Goal: Task Accomplishment & Management: Complete application form

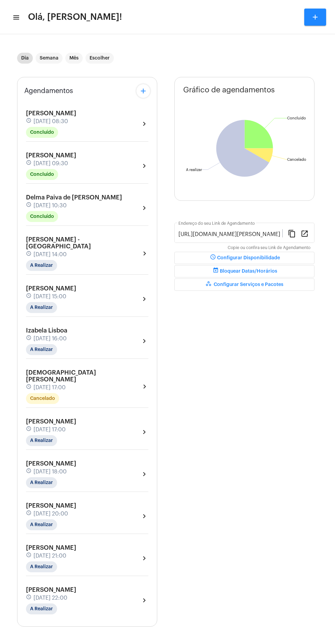
click at [15, 17] on mat-icon "menu" at bounding box center [15, 17] width 7 height 8
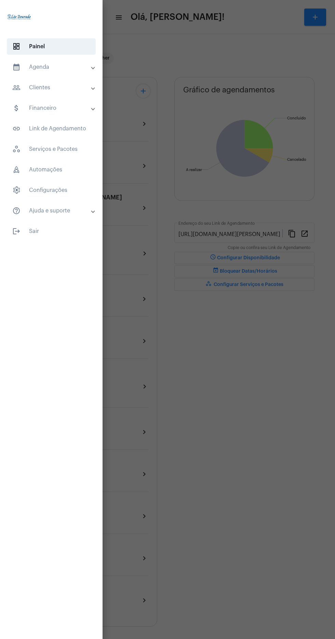
click at [3, 65] on mat-accordion "calendar_month_outlined Agenda calendar_month_outlined Calendário schedule Disp…" at bounding box center [51, 139] width 103 height 160
click at [46, 70] on mat-panel-title "calendar_month_outlined Agenda" at bounding box center [51, 67] width 79 height 8
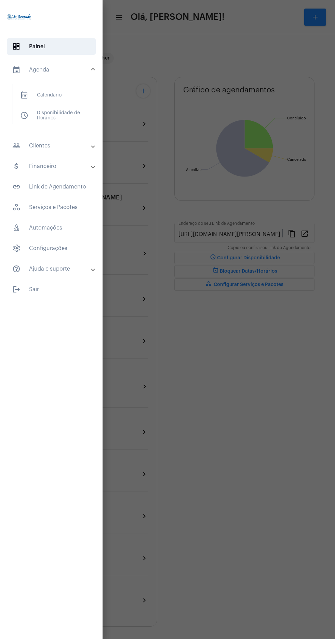
click at [26, 95] on span "calendar_month_outlined" at bounding box center [24, 95] width 8 height 8
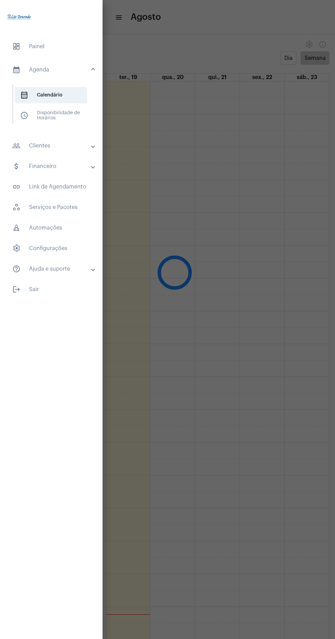
scroll to position [197, 0]
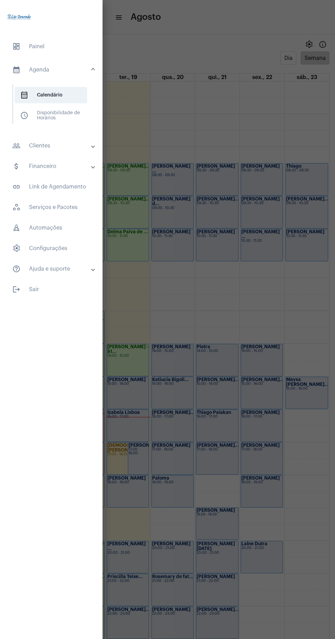
click at [243, 297] on div at bounding box center [167, 319] width 335 height 639
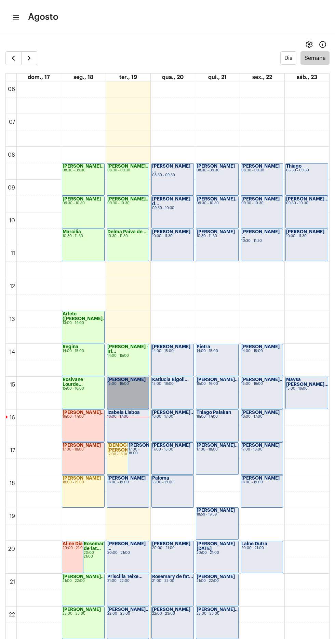
click at [121, 398] on link "Sandra Morgado 15:00 - 16:00" at bounding box center [128, 392] width 42 height 32
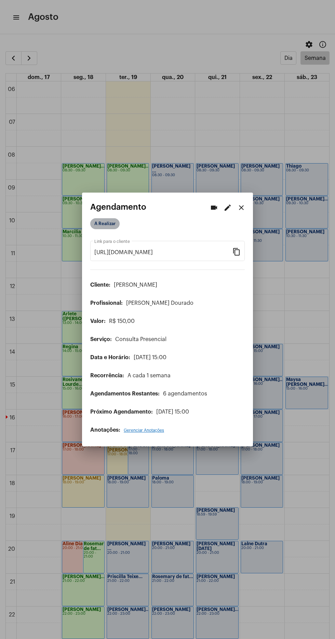
click at [94, 220] on mat-chip "A Realizar" at bounding box center [104, 223] width 29 height 11
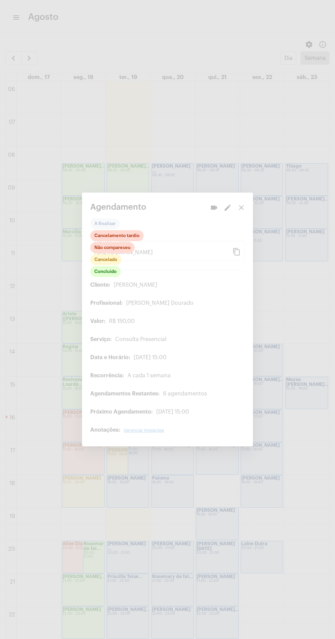
click at [114, 281] on div at bounding box center [167, 319] width 335 height 639
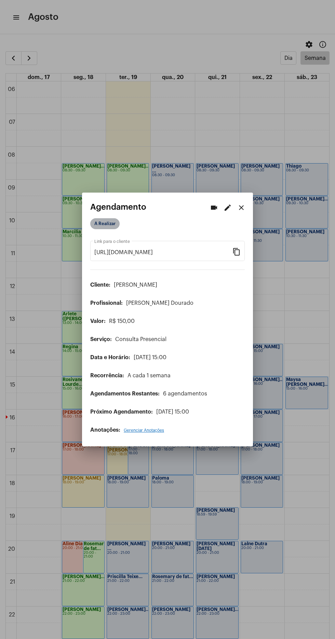
click at [115, 220] on mat-chip "A Realizar" at bounding box center [104, 223] width 29 height 11
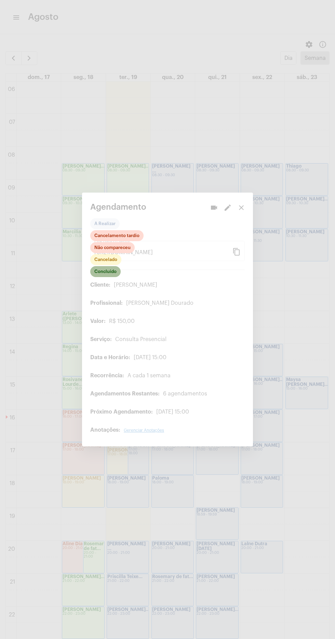
click at [98, 270] on mat-chip "Concluído" at bounding box center [105, 271] width 30 height 11
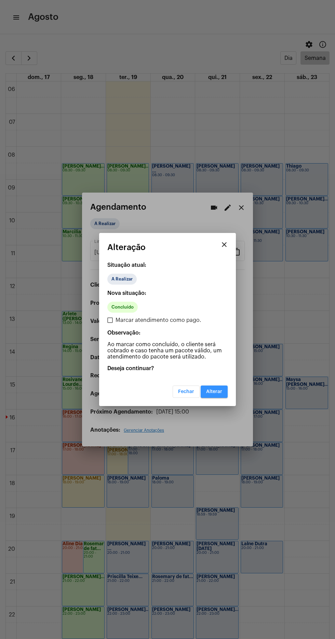
click at [215, 387] on button "Alterar" at bounding box center [214, 391] width 27 height 12
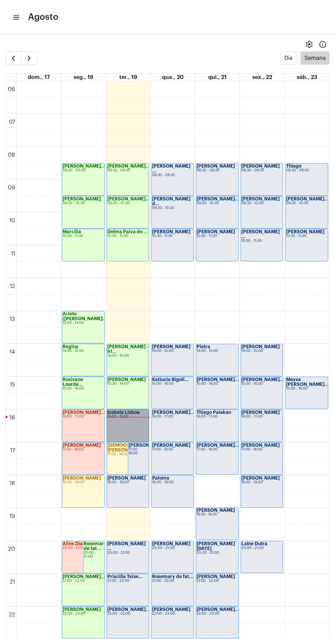
click at [121, 423] on link "Izabela Lisboa 16:00 - 17:00" at bounding box center [128, 425] width 42 height 32
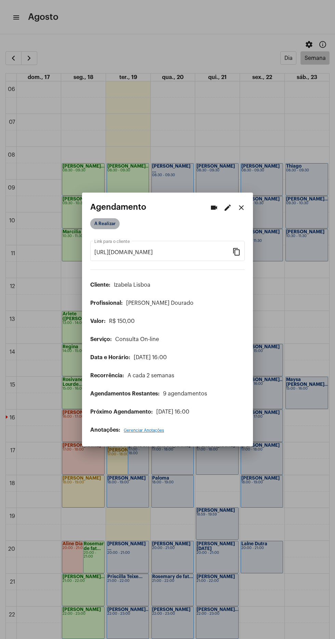
click at [109, 218] on mat-chip "A Realizar" at bounding box center [104, 223] width 29 height 11
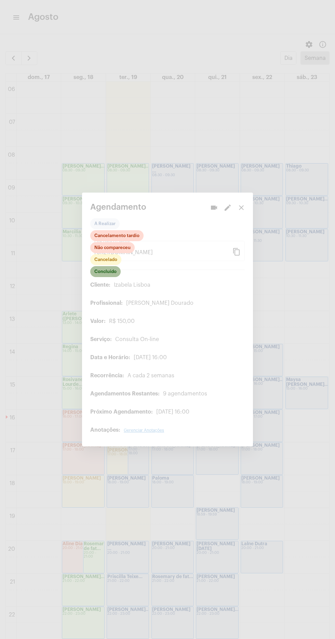
click at [105, 267] on mat-chip "Concluído" at bounding box center [105, 271] width 30 height 11
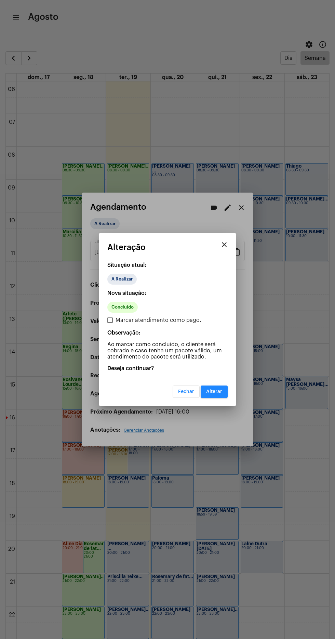
click at [216, 399] on mat-dialog-container "close Alteração Situação atual: A Realizar Nova situação: Concluído Marcar aten…" at bounding box center [167, 319] width 137 height 173
click at [224, 387] on button "Alterar" at bounding box center [214, 391] width 27 height 12
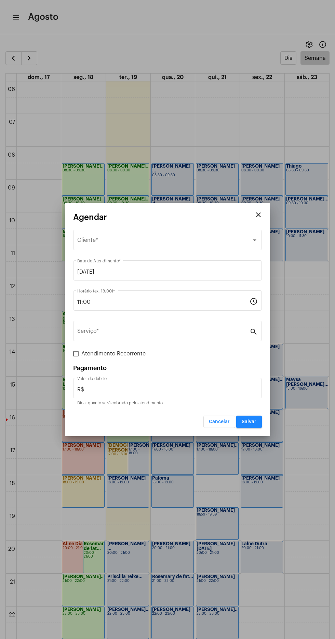
scroll to position [180, 0]
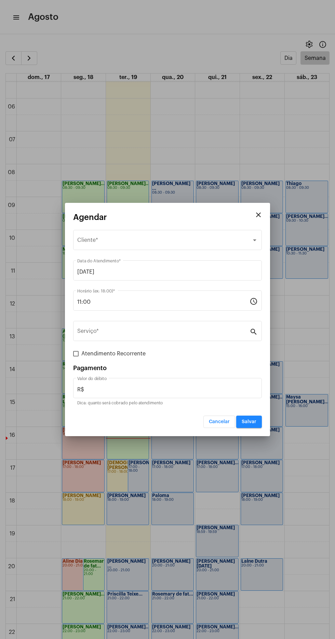
click at [11, 70] on div at bounding box center [167, 319] width 335 height 639
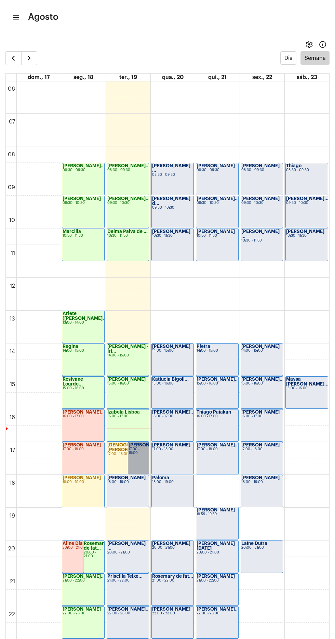
click at [140, 451] on link "[PERSON_NAME] 17:00 - 18:00" at bounding box center [138, 458] width 21 height 32
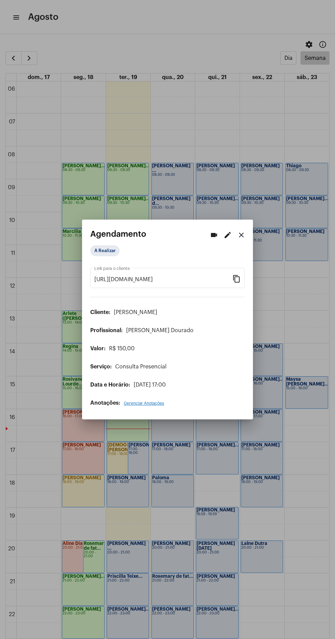
click at [228, 224] on mat-dialog-container "videocam edit close Agendamento A Realizar https://neft.com.br/agendamento/b7ef…" at bounding box center [167, 319] width 171 height 200
click at [215, 231] on mat-icon "videocam" at bounding box center [214, 235] width 8 height 8
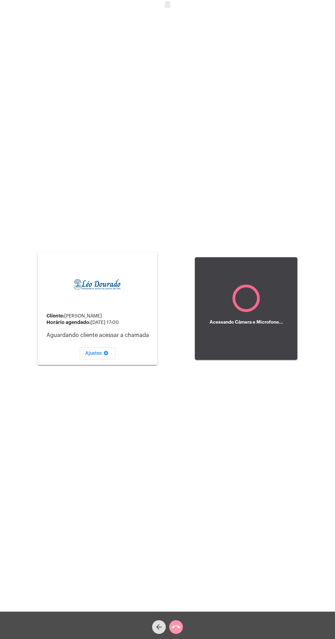
click at [261, 449] on div "Acessando Câmera e Microfone..." at bounding box center [246, 308] width 103 height 610
click at [264, 464] on div "Acessando Câmera e Microfone..." at bounding box center [246, 308] width 103 height 610
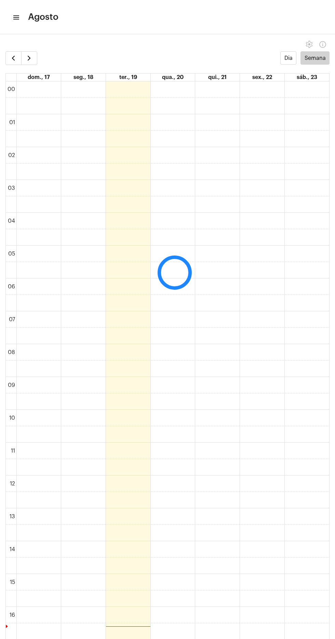
scroll to position [198, 0]
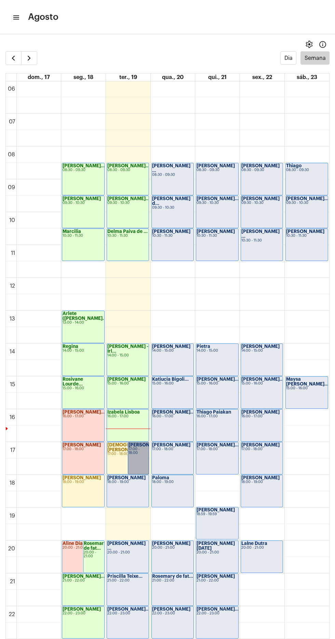
click at [135, 457] on link "Raphael Diniz 17:00 - 18:00" at bounding box center [138, 458] width 21 height 32
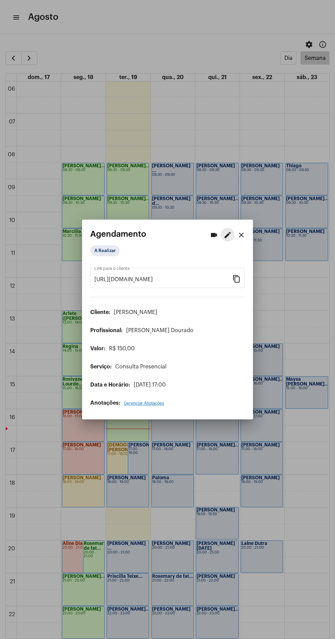
click at [227, 231] on mat-icon "edit" at bounding box center [228, 235] width 8 height 8
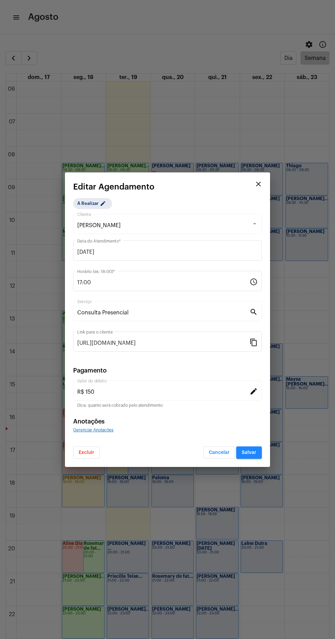
click at [174, 282] on input "17:00" at bounding box center [163, 282] width 172 height 6
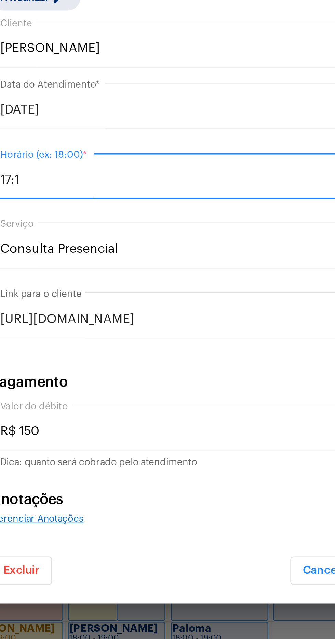
type input "17:15"
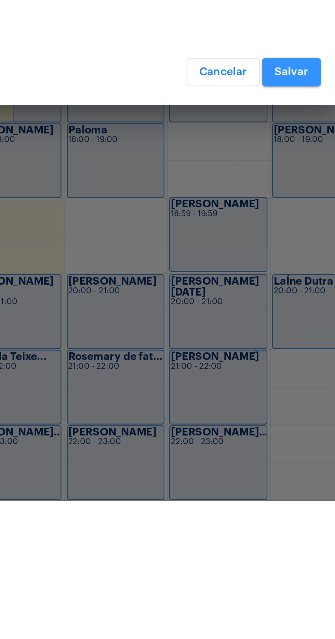
click at [254, 448] on button "Salvar" at bounding box center [249, 452] width 26 height 12
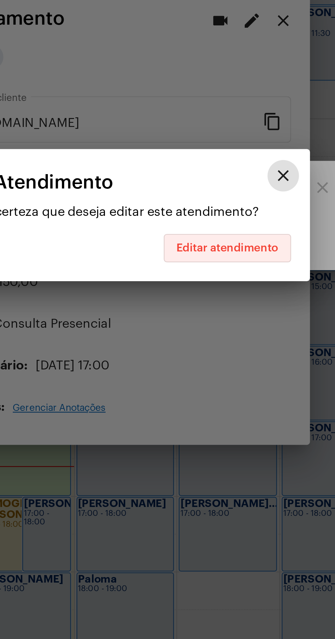
click at [235, 336] on button "Editar atendimento" at bounding box center [216, 334] width 55 height 12
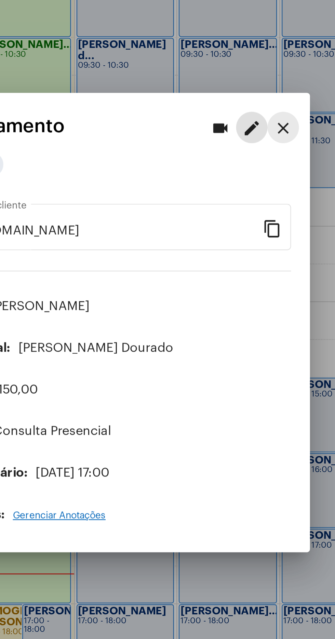
click at [242, 231] on mat-icon "close" at bounding box center [241, 235] width 8 height 8
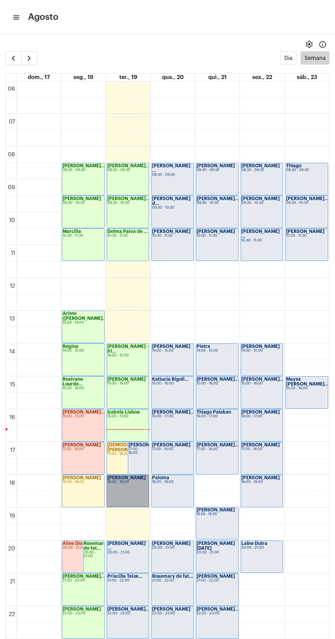
click at [130, 483] on link "Patrícia Ramos 18:00 - 19:00" at bounding box center [128, 490] width 42 height 32
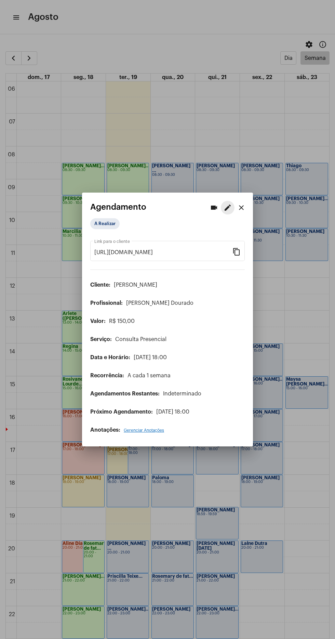
click at [228, 203] on mat-icon "edit" at bounding box center [228, 207] width 8 height 8
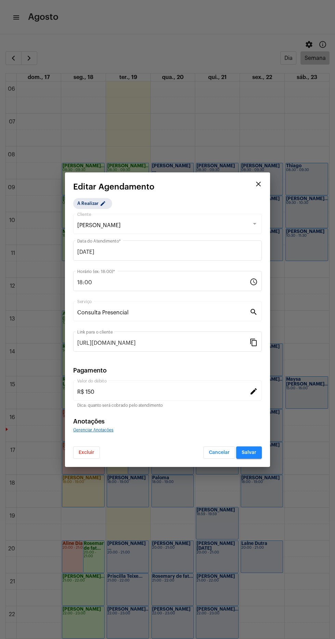
click at [182, 281] on input "18:00" at bounding box center [163, 282] width 172 height 6
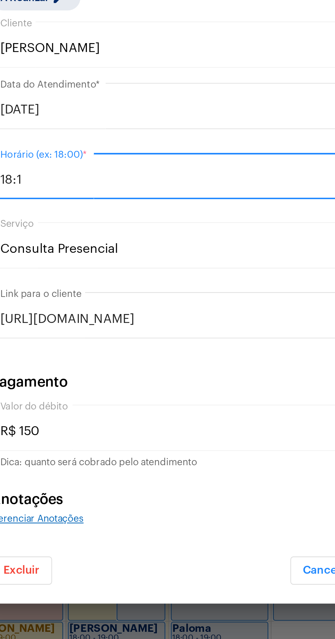
type input "18:15"
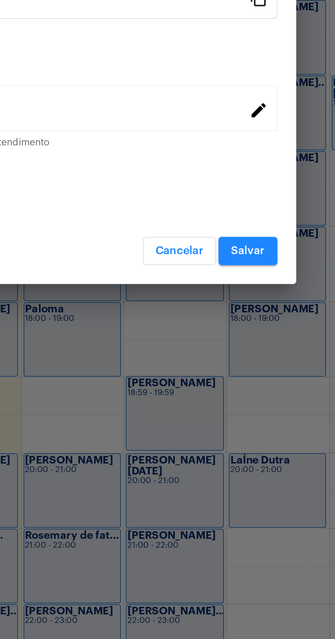
click at [252, 453] on span "Salvar" at bounding box center [249, 452] width 15 height 5
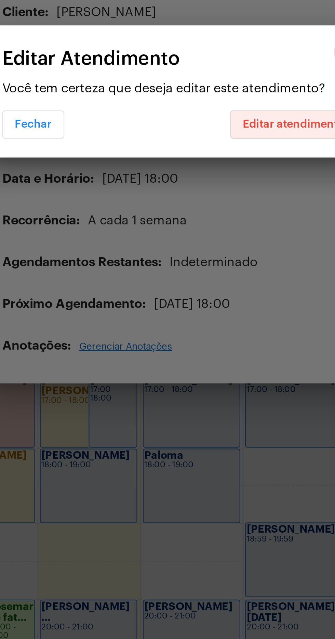
click at [224, 336] on span "Editar atendimento" at bounding box center [217, 333] width 44 height 5
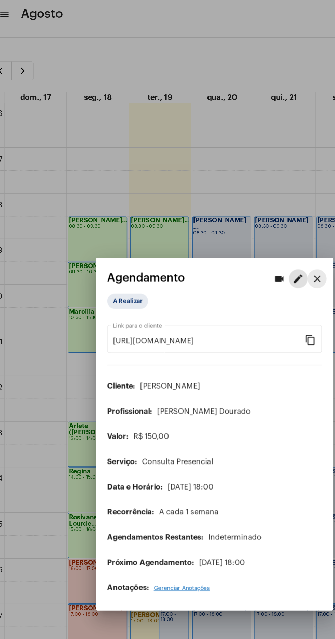
click at [242, 203] on mat-icon "close" at bounding box center [241, 207] width 8 height 8
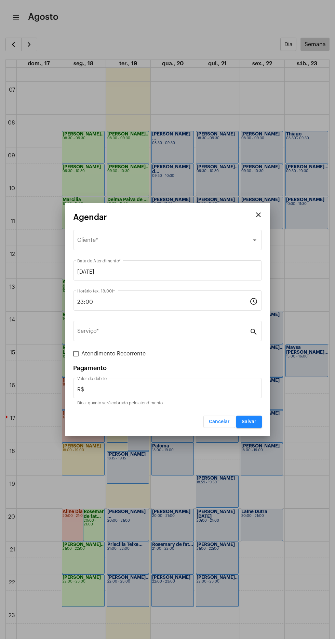
click at [203, 240] on div "Selecione o Cliente" at bounding box center [164, 241] width 174 height 6
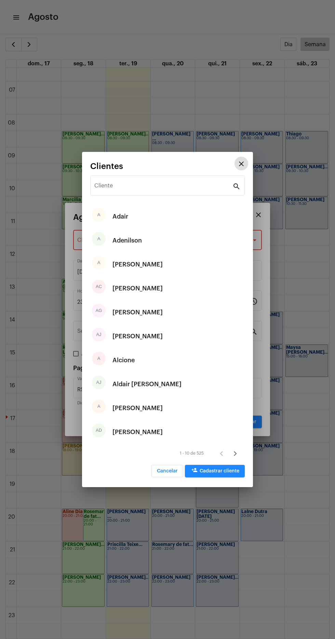
click at [189, 187] on input "Cliente" at bounding box center [163, 187] width 138 height 6
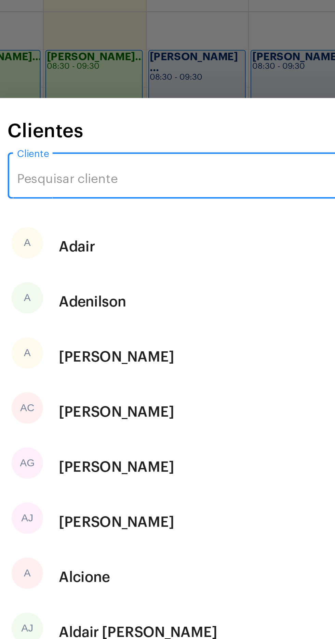
click at [195, 185] on input "Cliente" at bounding box center [163, 187] width 138 height 6
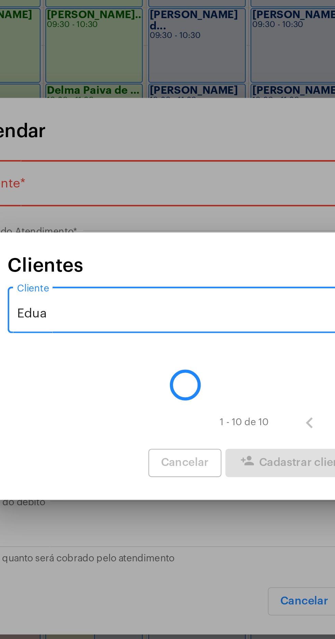
type input "Eduar"
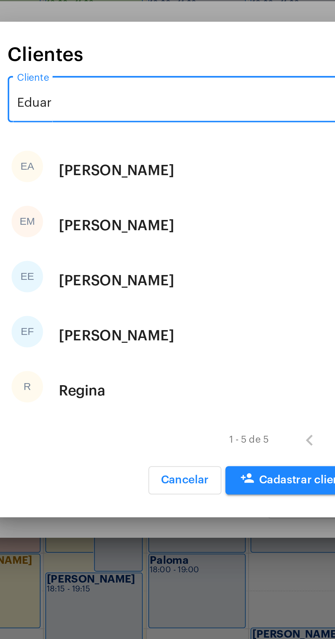
click at [182, 323] on div "EE [PERSON_NAME]" at bounding box center [167, 324] width 155 height 24
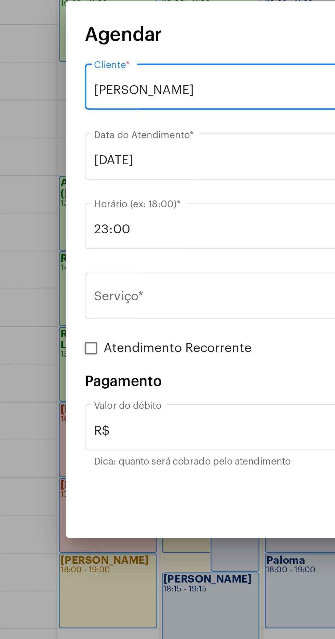
click at [132, 334] on input "Serviço *" at bounding box center [163, 332] width 172 height 6
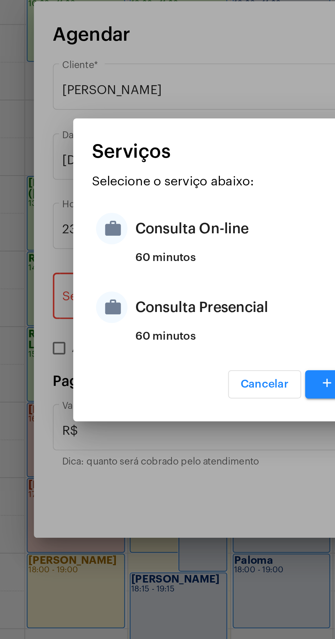
click div "Consulta On-line"
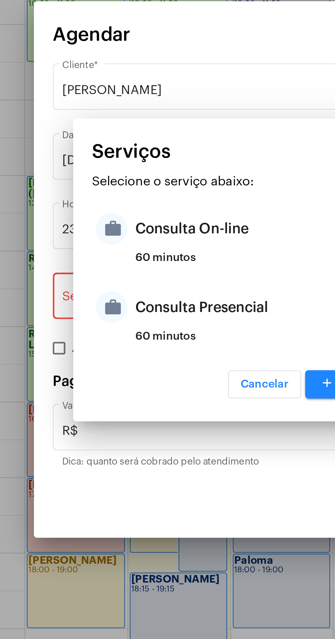
type input "Consulta On-line"
type input "R$ 150"
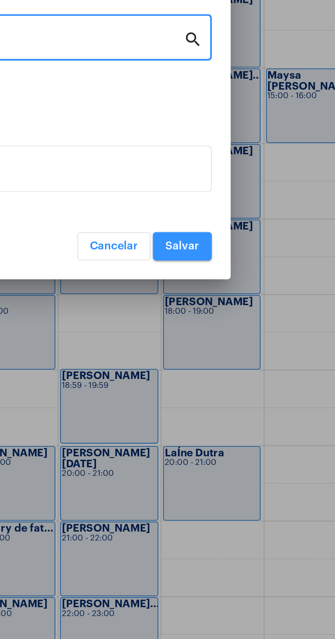
click button "Salvar"
